Goal: Information Seeking & Learning: Learn about a topic

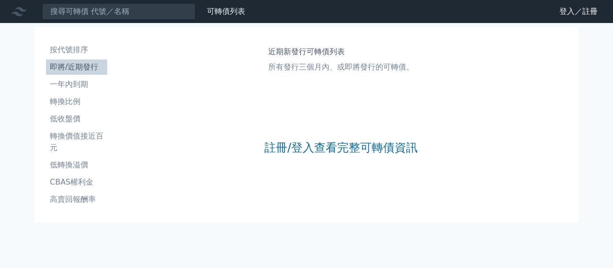
click at [288, 150] on link "註冊/登入查看完整可轉債資訊" at bounding box center [340, 147] width 153 height 15
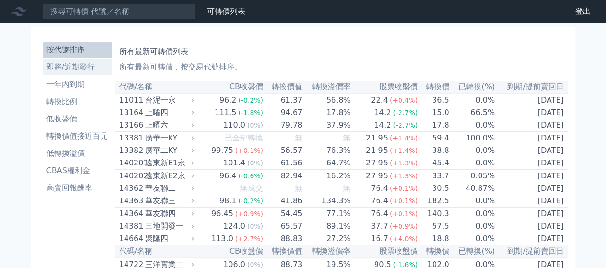
click at [82, 69] on li "即將/近期發行" at bounding box center [77, 66] width 69 height 11
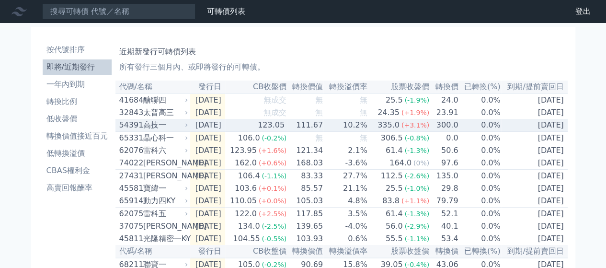
click at [187, 127] on icon at bounding box center [186, 125] width 2 height 3
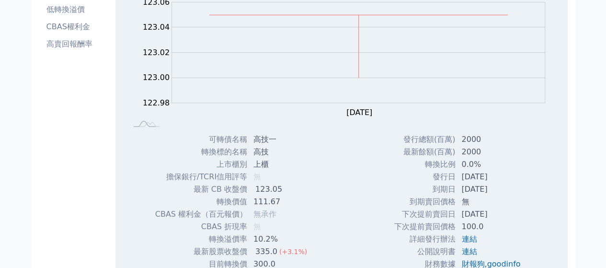
scroll to position [240, 0]
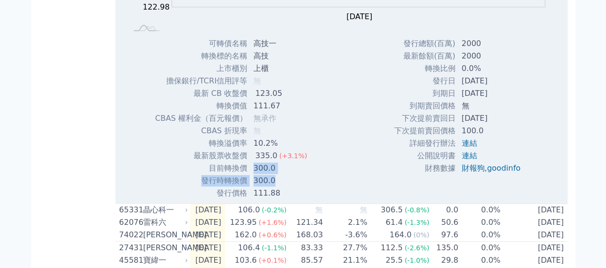
drag, startPoint x: 252, startPoint y: 171, endPoint x: 282, endPoint y: 179, distance: 31.3
click at [282, 179] on tbody "可轉債名稱 高技一 轉換標的名稱 高技 上市櫃別 上櫃 擔保銀行/TCRI信用評等 無 最新 CB 收盤價 123.05 111.67 無" at bounding box center [235, 118] width 160 height 162
click at [282, 179] on td "300.0" at bounding box center [281, 180] width 67 height 12
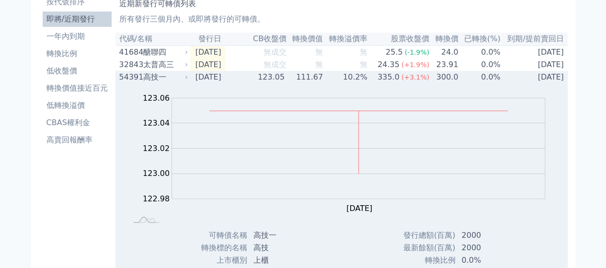
scroll to position [0, 0]
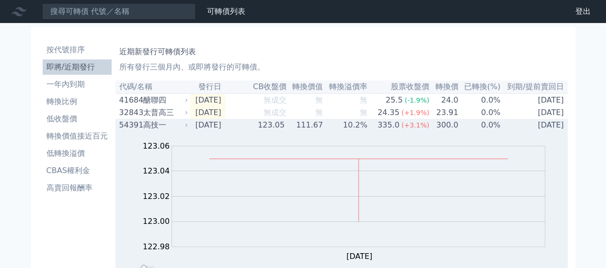
click at [191, 128] on td "[DATE]" at bounding box center [207, 125] width 35 height 12
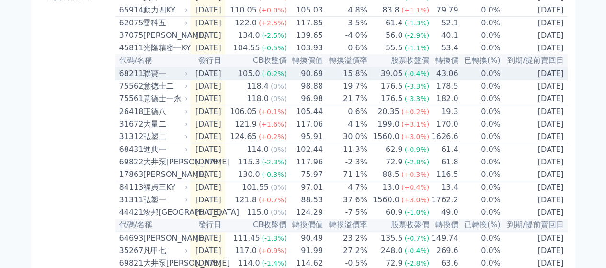
scroll to position [240, 0]
